Goal: Navigation & Orientation: Find specific page/section

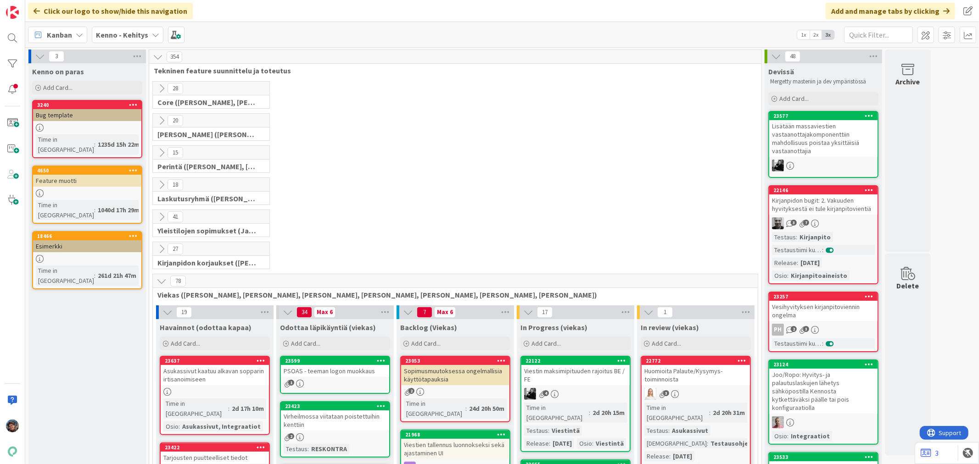
click at [115, 32] on b "Kenno - Kehitys" at bounding box center [122, 34] width 52 height 9
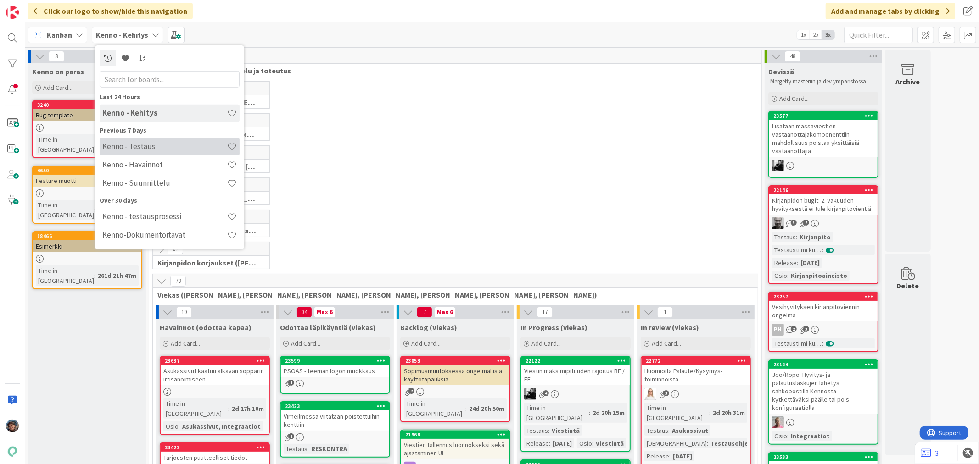
click at [140, 146] on h4 "Kenno - Testaus" at bounding box center [164, 146] width 125 height 9
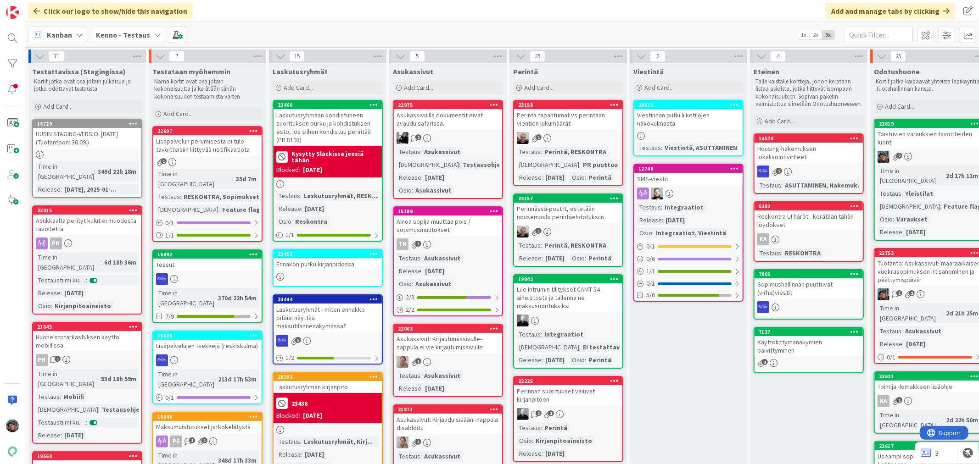
click at [930, 273] on div "Tuotanto: Asukassivut- määräaikaisen vuokrasopimuksen irtisanominen ja päättymi…" at bounding box center [929, 271] width 108 height 28
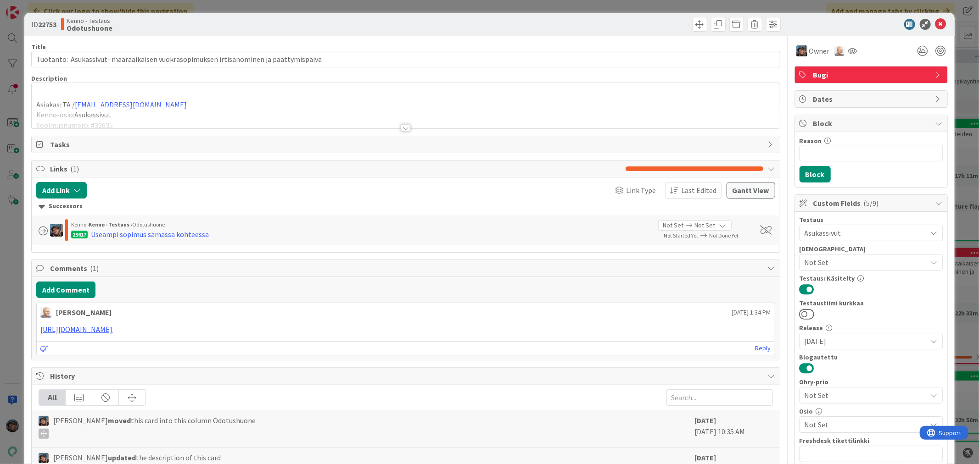
click at [401, 127] on div at bounding box center [406, 127] width 10 height 7
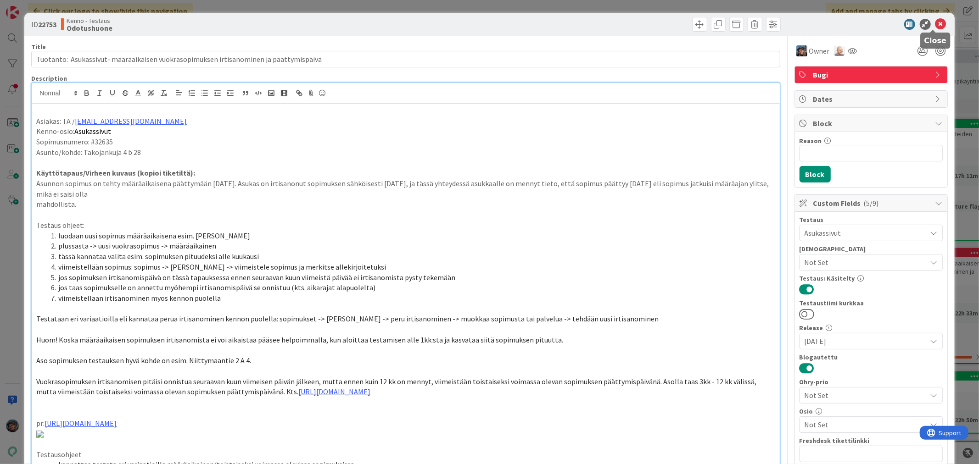
click at [935, 21] on icon at bounding box center [940, 24] width 11 height 11
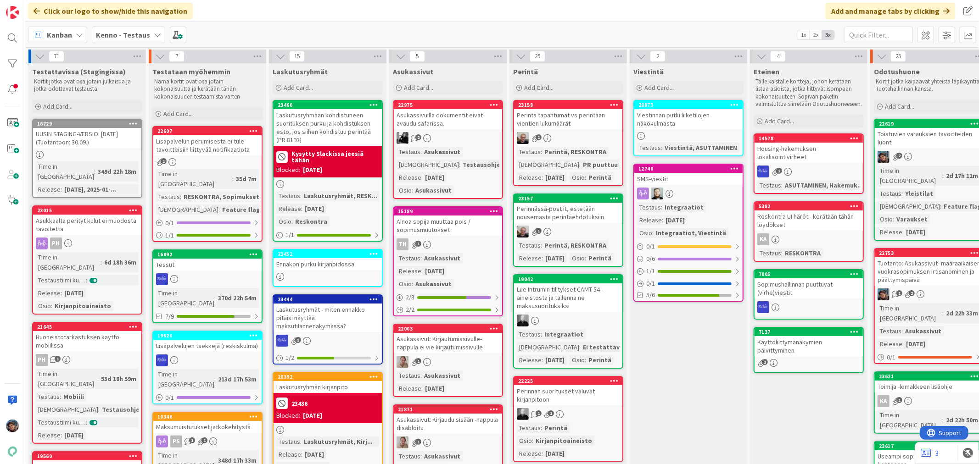
click at [122, 38] on b "Kenno - Testaus" at bounding box center [123, 34] width 54 height 9
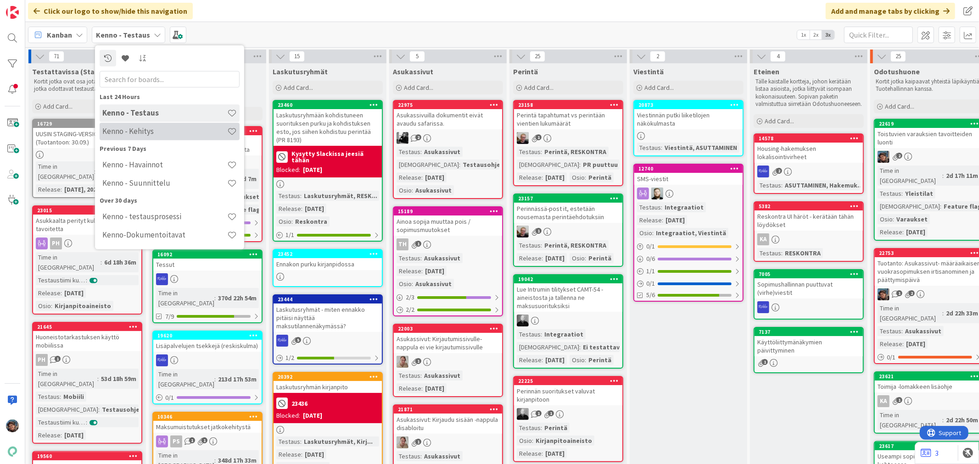
click at [148, 134] on h4 "Kenno - Kehitys" at bounding box center [164, 131] width 125 height 9
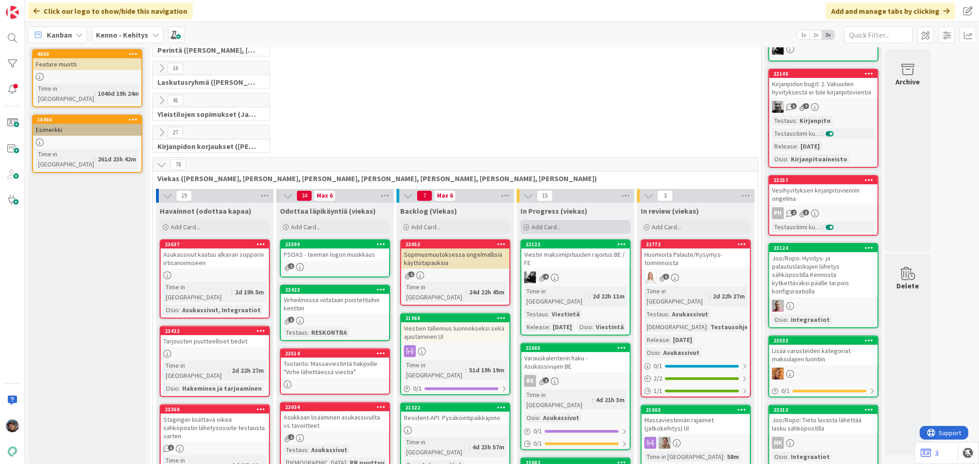
scroll to position [153, 0]
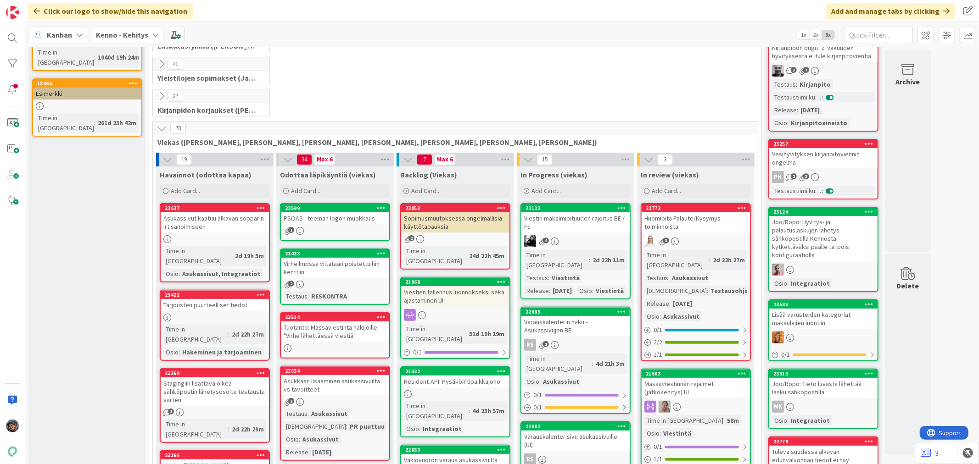
click at [588, 232] on div "Viestin maksimipituuden rajoitus BE / FE" at bounding box center [575, 223] width 108 height 20
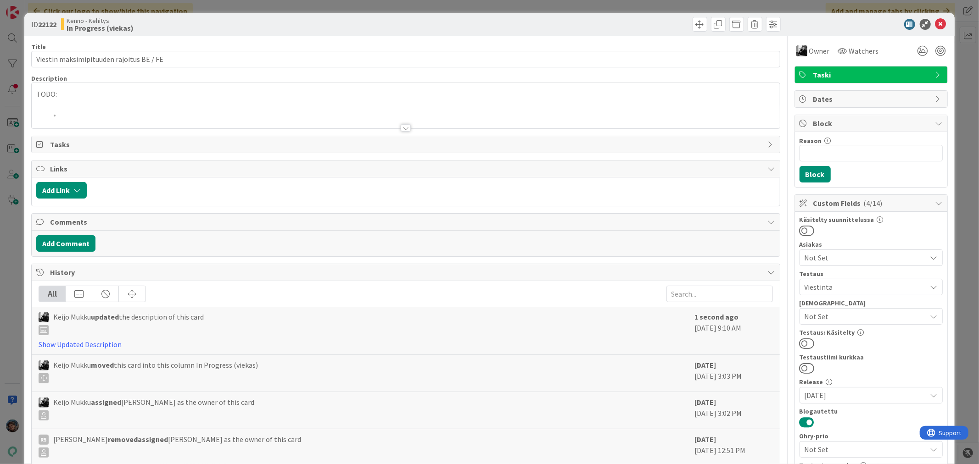
click at [401, 126] on div at bounding box center [406, 127] width 10 height 7
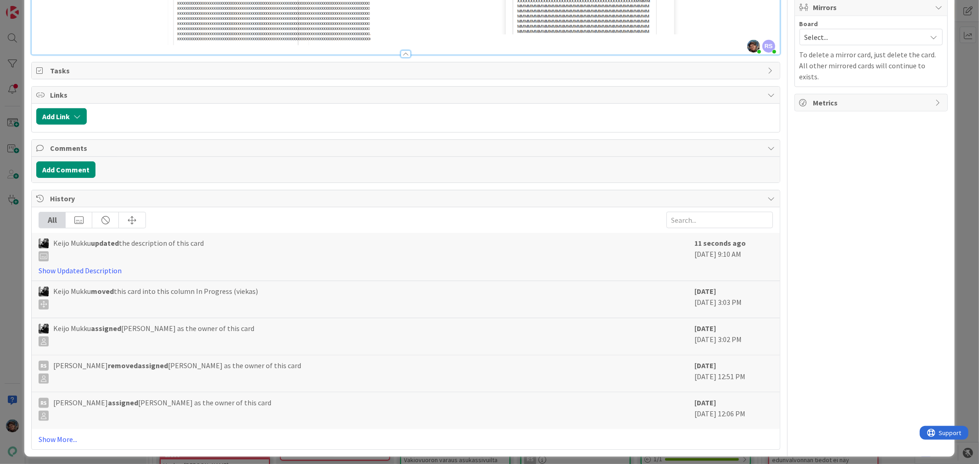
scroll to position [970, 0]
click at [51, 434] on link "Show More..." at bounding box center [406, 439] width 734 height 11
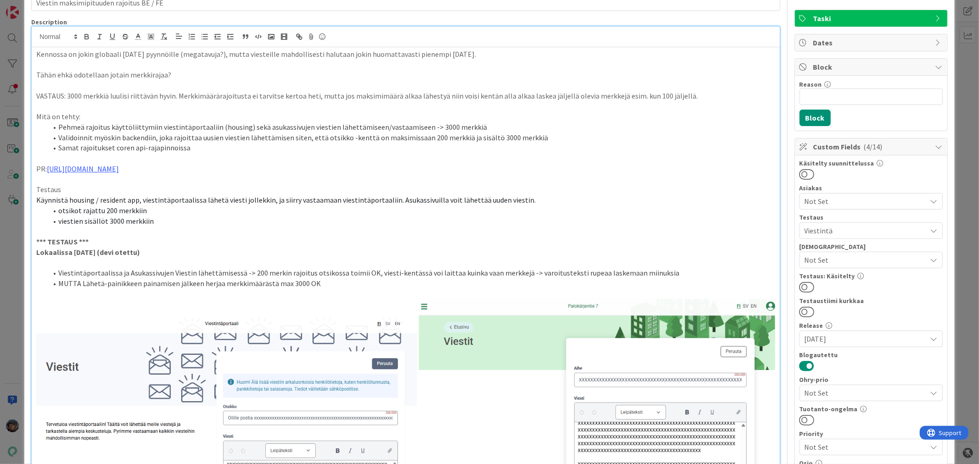
scroll to position [1, 0]
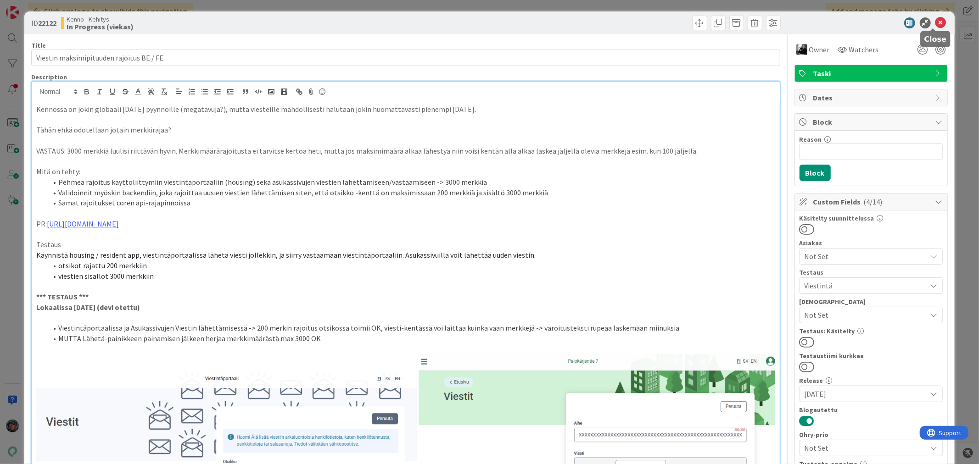
click at [935, 23] on icon at bounding box center [940, 22] width 11 height 11
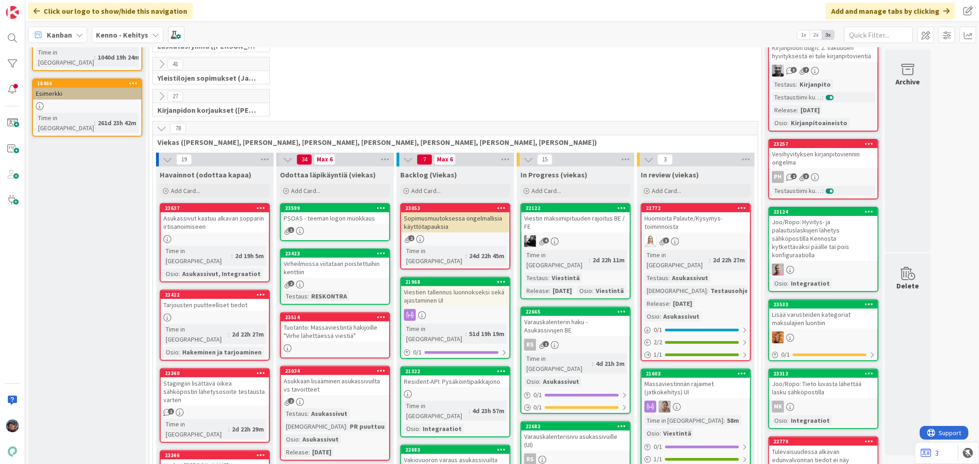
click at [111, 39] on b "Kenno - Kehitys" at bounding box center [122, 34] width 52 height 9
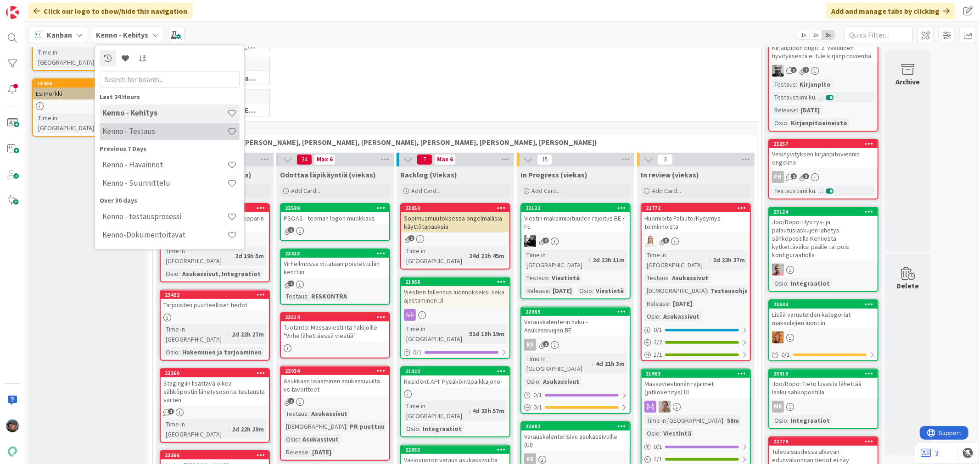
click at [145, 132] on h4 "Kenno - Testaus" at bounding box center [164, 131] width 125 height 9
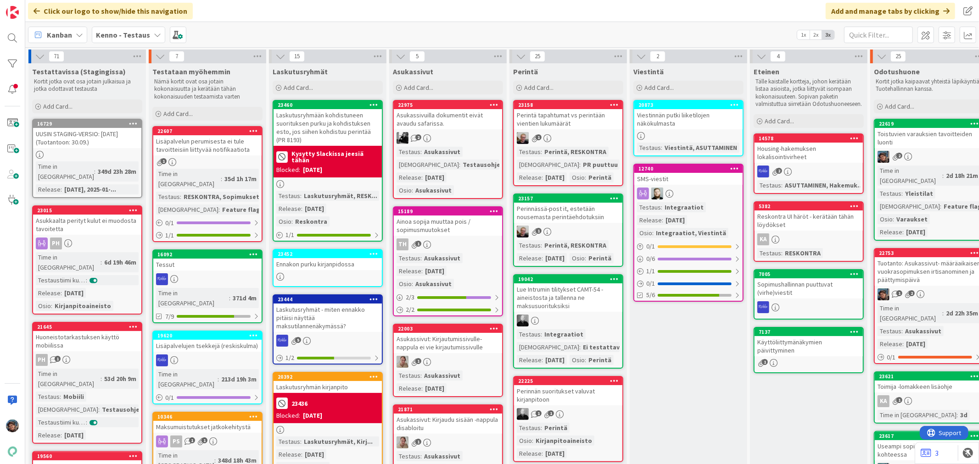
click at [944, 172] on div "2d 18h 21m" at bounding box center [962, 176] width 37 height 10
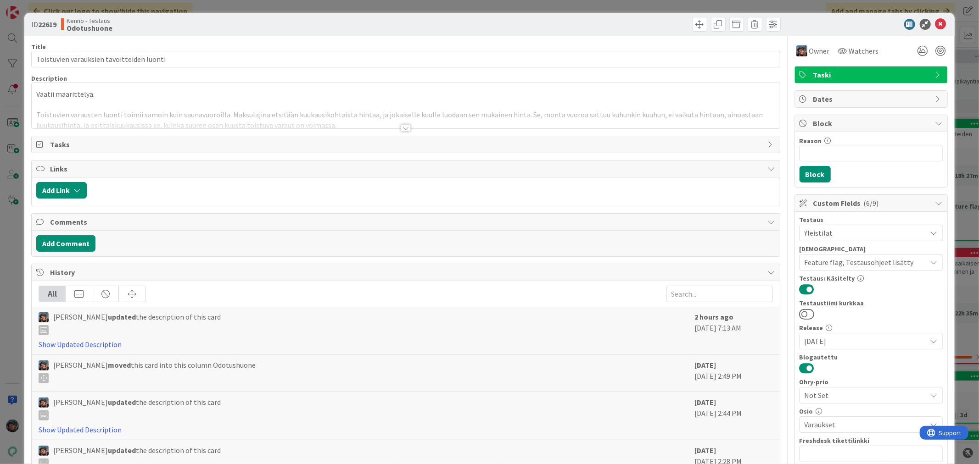
click at [401, 127] on div at bounding box center [406, 127] width 10 height 7
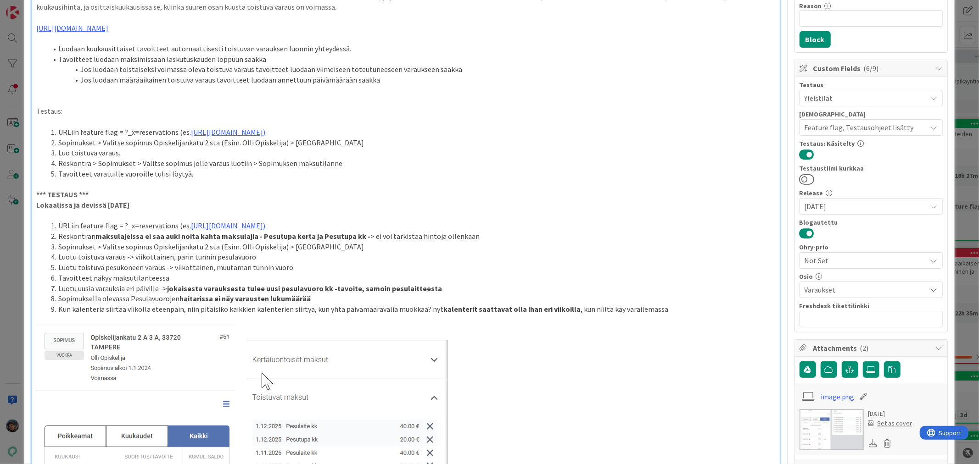
scroll to position [153, 0]
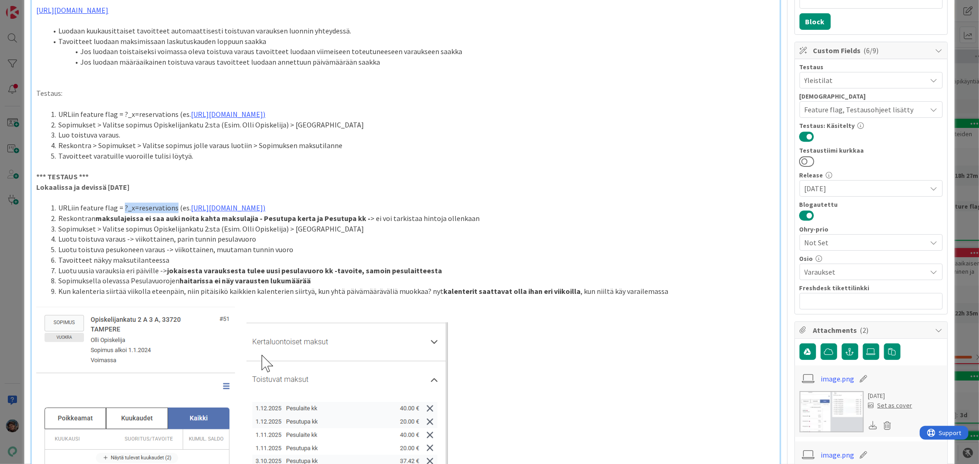
drag, startPoint x: 121, startPoint y: 207, endPoint x: 172, endPoint y: 208, distance: 50.5
click at [172, 208] on li "URLiin feature flag = ?_x=reservations (es. https://staging.kenno-sw.net/ledger…" at bounding box center [410, 208] width 727 height 11
copy li "?_x=reservations"
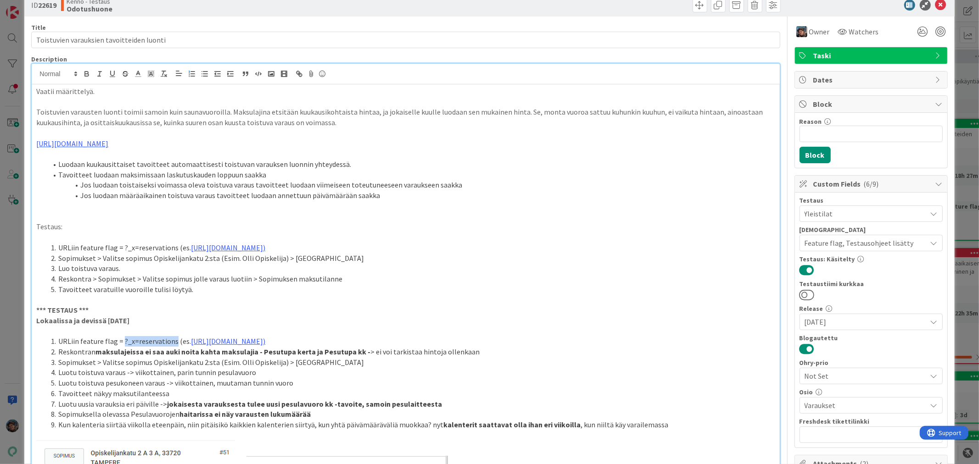
scroll to position [0, 0]
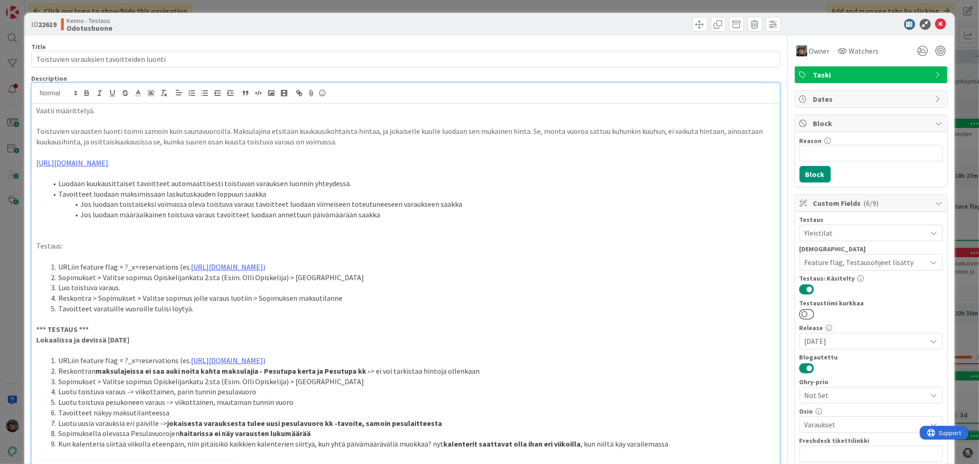
click at [501, 297] on li "Reskontra > Sopimukset > Valitse sopimus jolle varaus luotiin > Sopimuksen maks…" at bounding box center [410, 298] width 727 height 11
click at [935, 22] on icon at bounding box center [940, 24] width 11 height 11
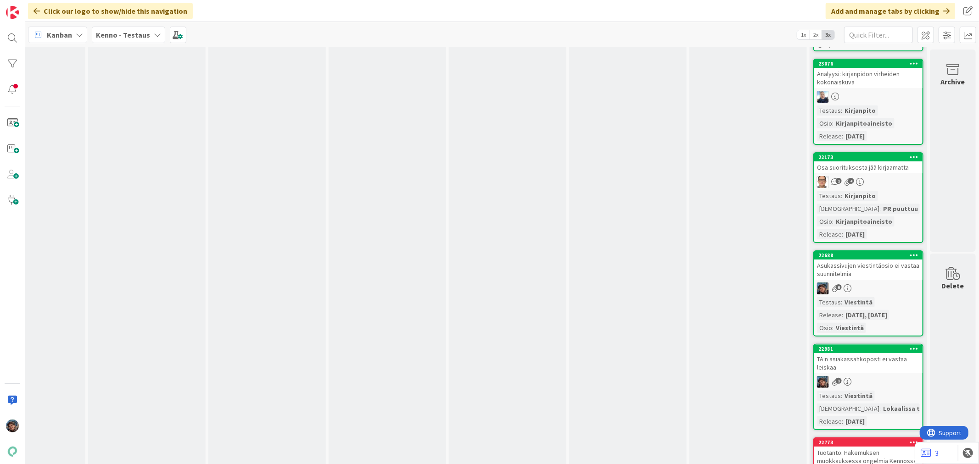
scroll to position [3059, 548]
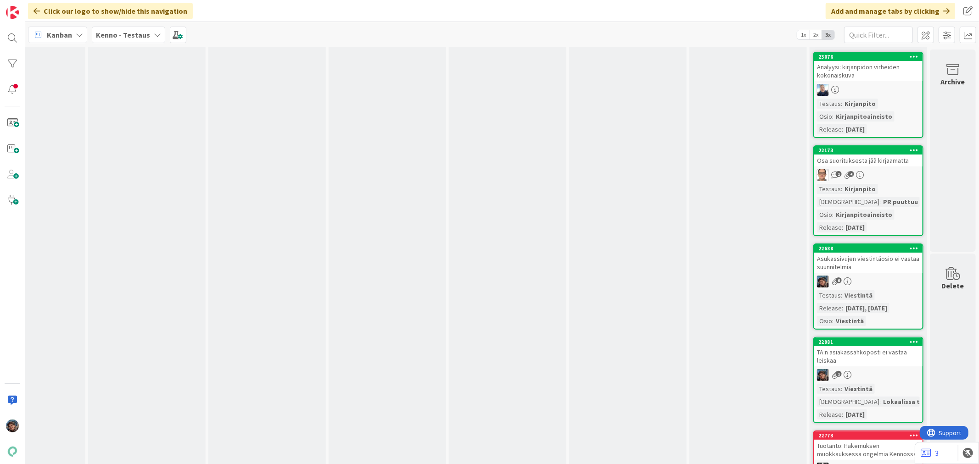
click at [864, 257] on div "Asukassivujen viestintäosio ei vastaa suunnitelmia" at bounding box center [868, 263] width 108 height 20
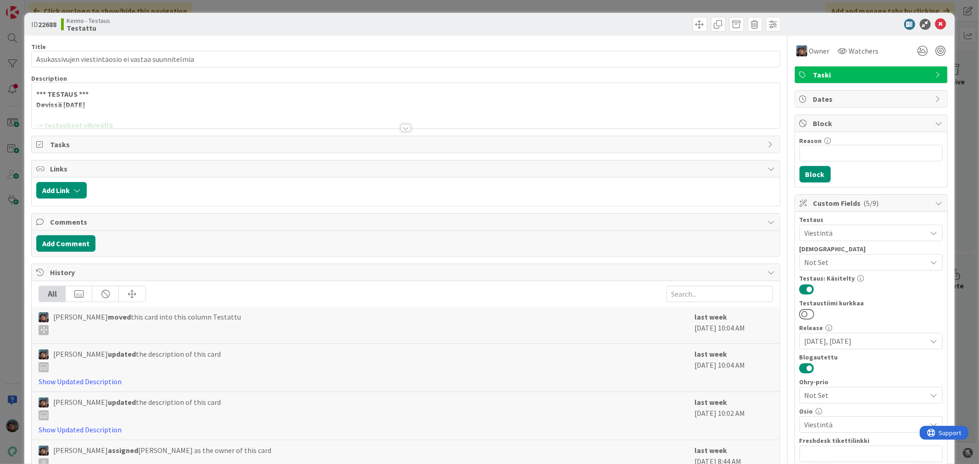
click at [402, 128] on div at bounding box center [406, 127] width 10 height 7
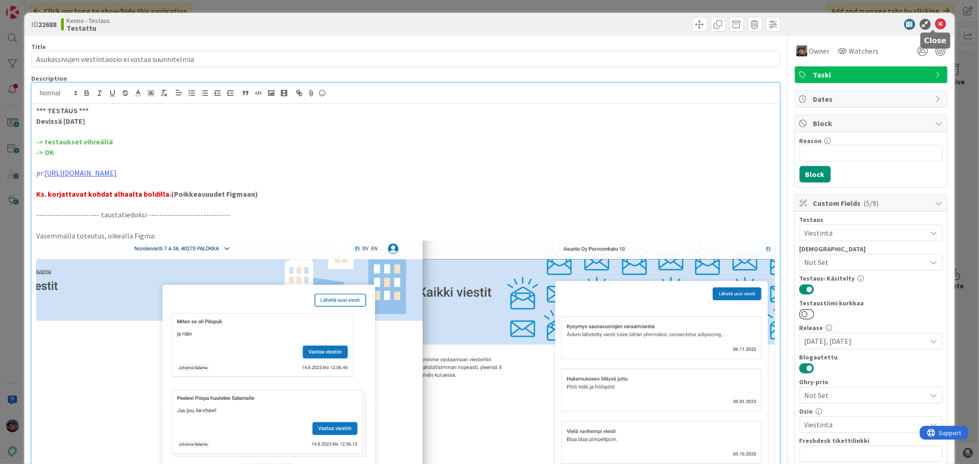
click at [935, 22] on icon at bounding box center [940, 24] width 11 height 11
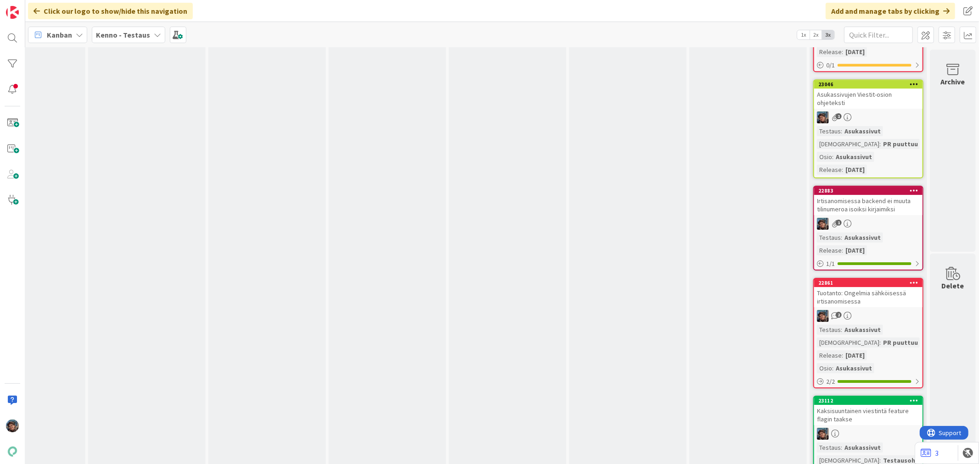
scroll to position [2499, 548]
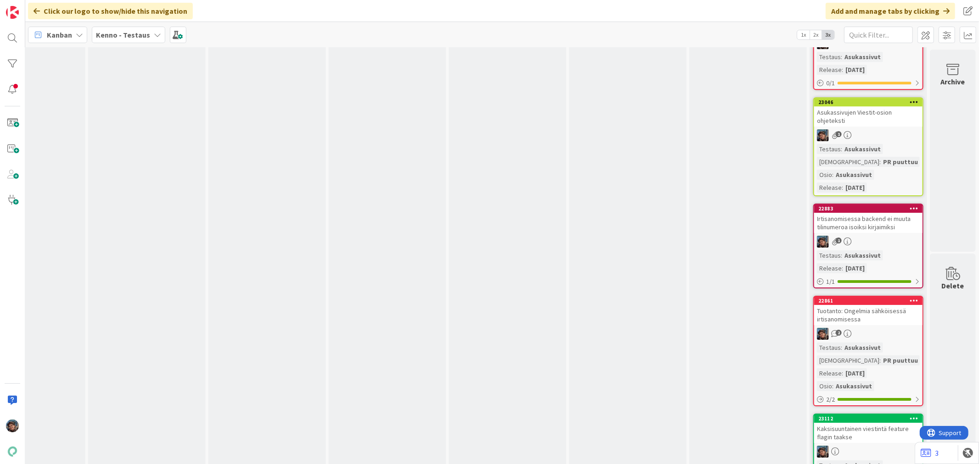
click at [876, 313] on div "Tuotanto: Ongelmia sähköisessä irtisanomisessa" at bounding box center [868, 315] width 108 height 20
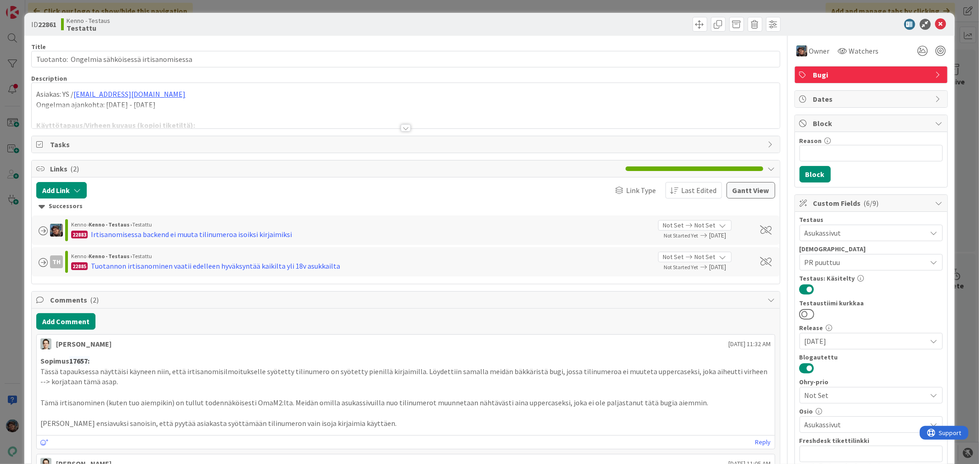
click at [401, 128] on div at bounding box center [406, 127] width 10 height 7
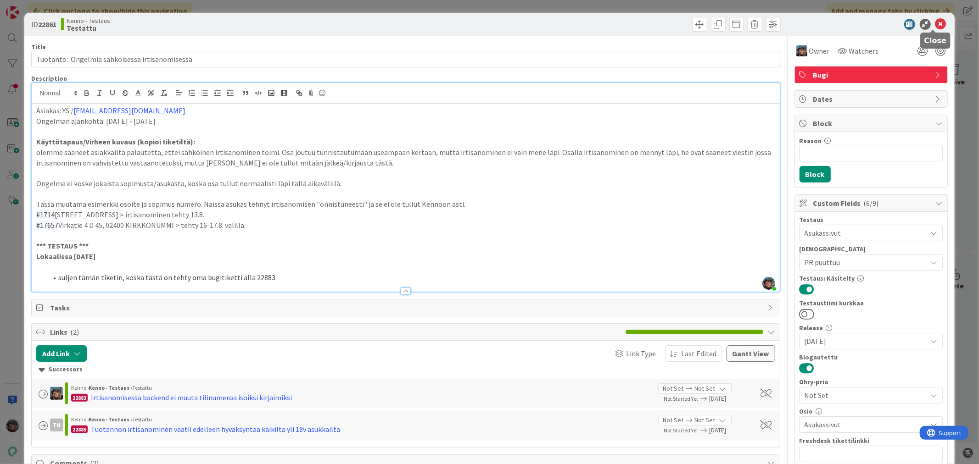
click at [935, 23] on icon at bounding box center [940, 24] width 11 height 11
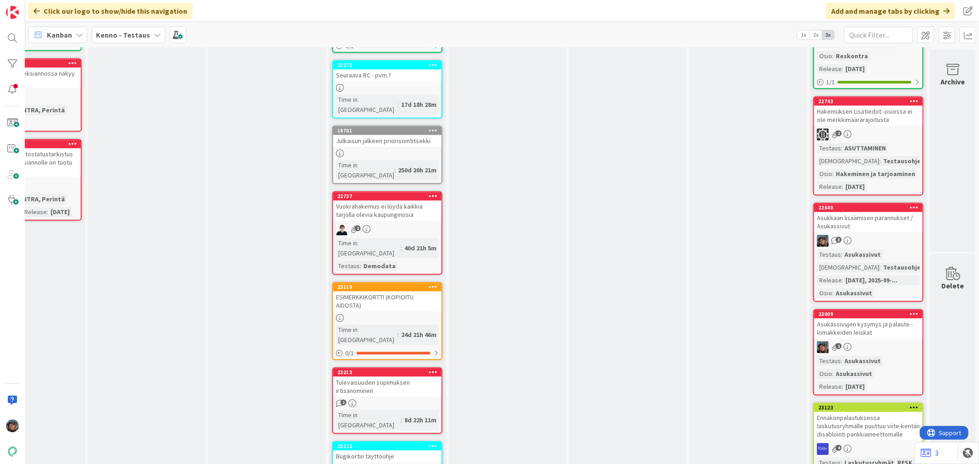
scroll to position [1989, 548]
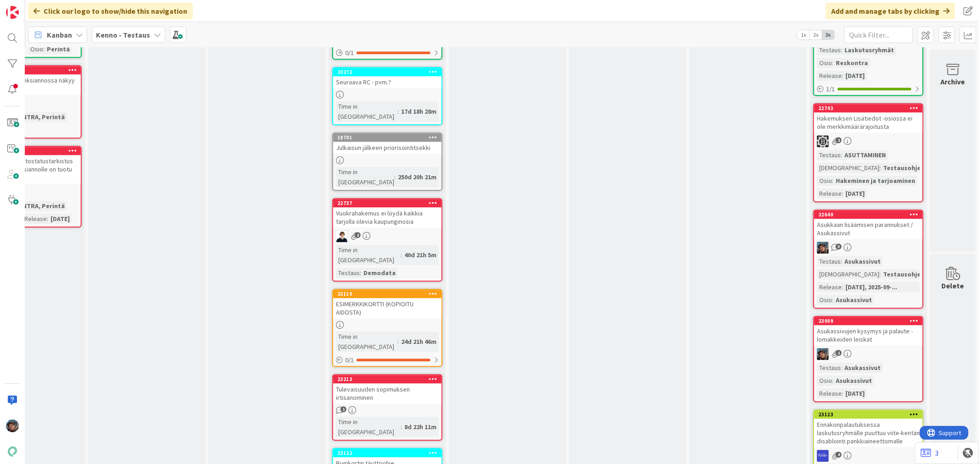
click at [875, 250] on div "22640 Asukkaan lisäämisen parannukset / Asukassivut 3 Testaus : Asukassivut Tes…" at bounding box center [868, 259] width 110 height 99
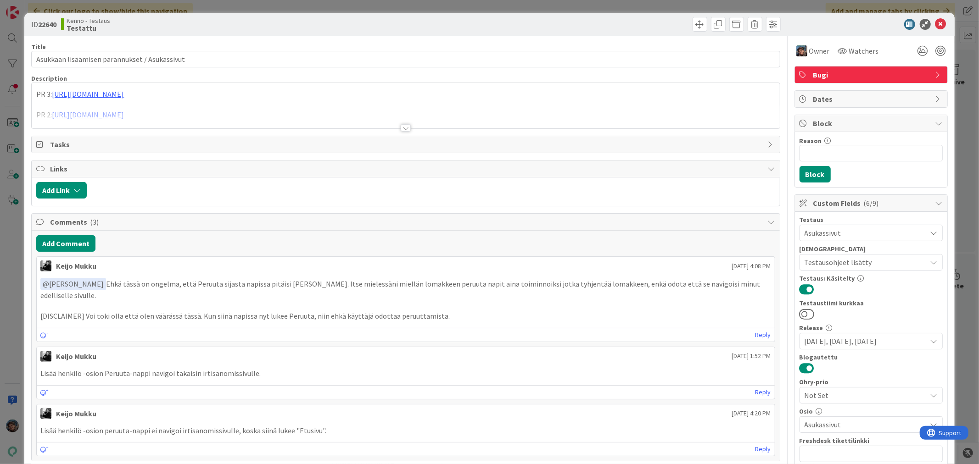
click at [401, 124] on div at bounding box center [406, 127] width 10 height 7
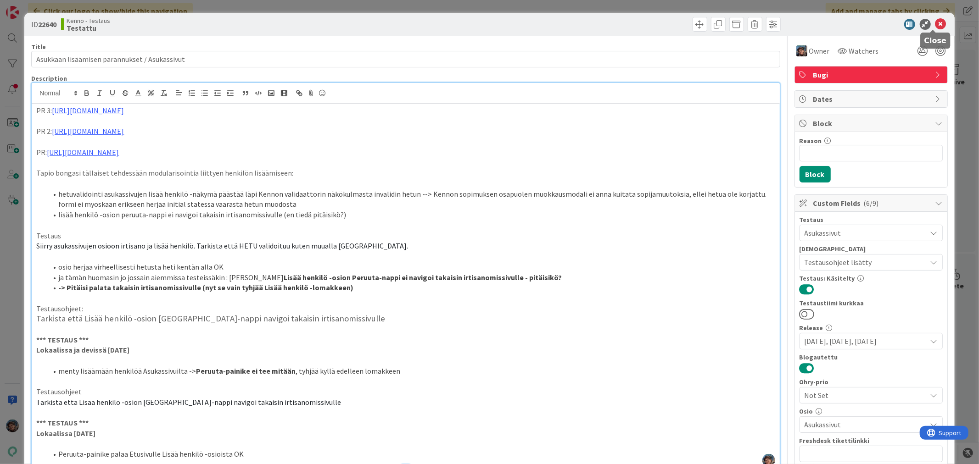
click at [935, 19] on icon at bounding box center [940, 24] width 11 height 11
